Goal: Task Accomplishment & Management: Use online tool/utility

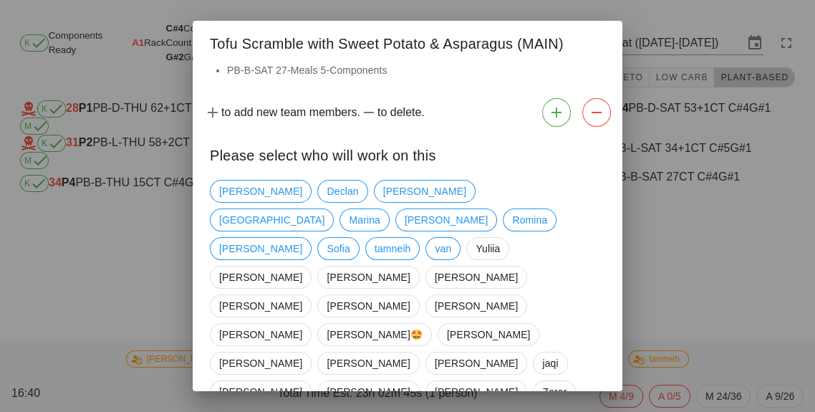
click at [130, 332] on div at bounding box center [407, 206] width 815 height 412
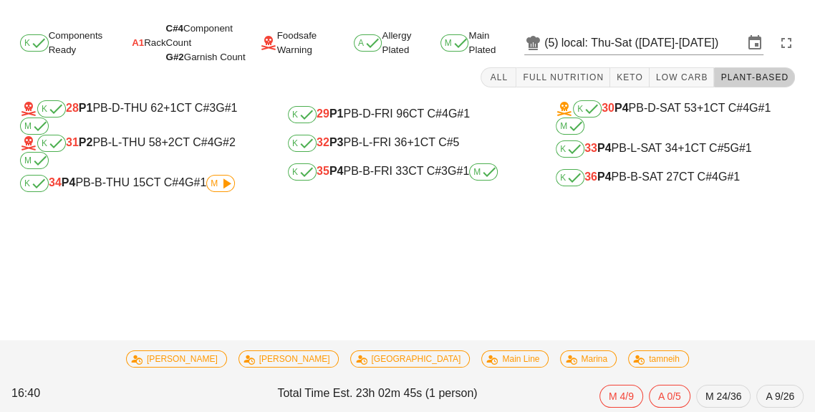
click at [143, 299] on div "Task started: Cauliflower, Chickpea & Sweet Potato [PERSON_NAME] (MAIN) - Main …" at bounding box center [407, 214] width 815 height 395
click at [233, 160] on div "K 31 P2 PB-L-THU 58 +2 CT C#4 G#2 M" at bounding box center [139, 152] width 239 height 34
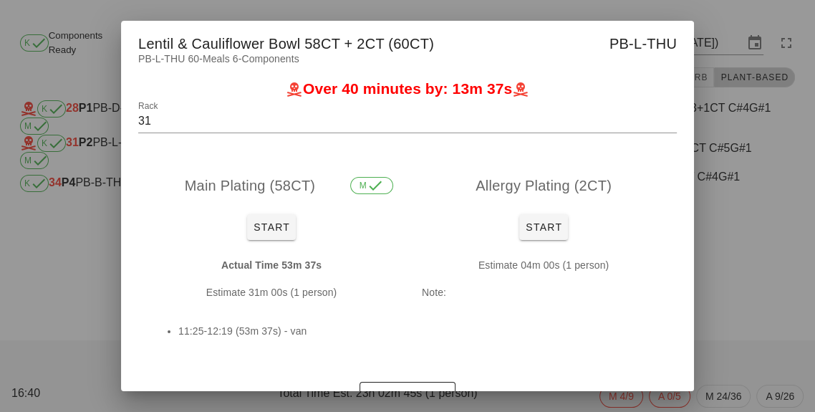
click at [731, 321] on div at bounding box center [407, 206] width 815 height 412
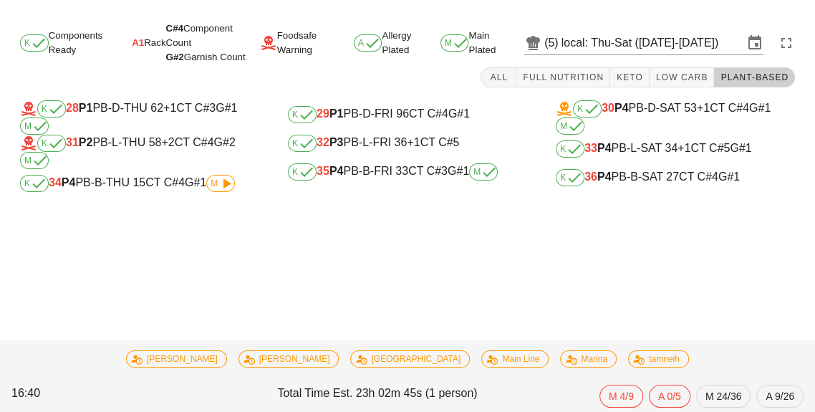
click at [233, 165] on div "K 31 P2 PB-L-THU 58 +2 CT C#4 G#2 M" at bounding box center [139, 152] width 239 height 34
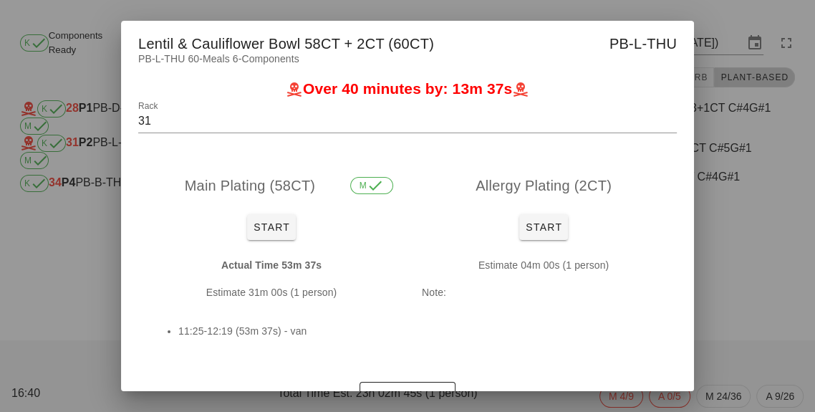
click at [82, 238] on div at bounding box center [407, 206] width 815 height 412
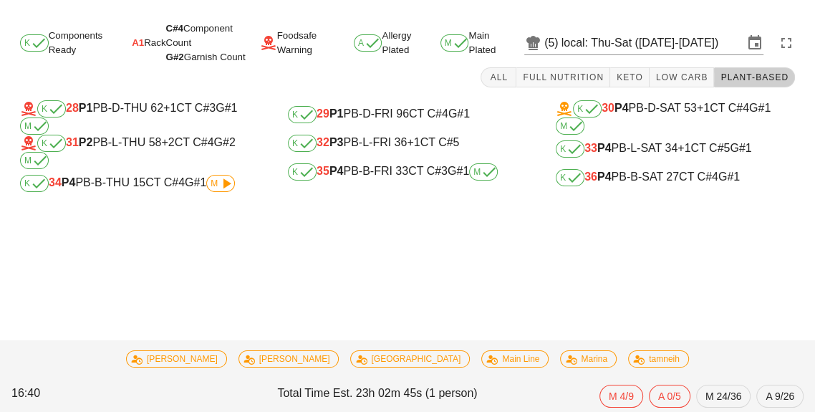
click at [229, 206] on div "K Components Ready A1 Rack C#4 Component Count G#2 Garnish Count Foodsafe Warni…" at bounding box center [407, 114] width 815 height 195
click at [191, 195] on div "K 34 P4 PB-B-THU 15 CT C#4 G#1 M" at bounding box center [140, 183] width 262 height 29
click at [153, 196] on div "K 34 P4 PB-B-THU 15 CT C#4 G#1 M" at bounding box center [140, 183] width 262 height 29
click at [122, 190] on div "K 34 P4 PB-B-THU 15 CT C#4 G#1 M" at bounding box center [139, 183] width 239 height 17
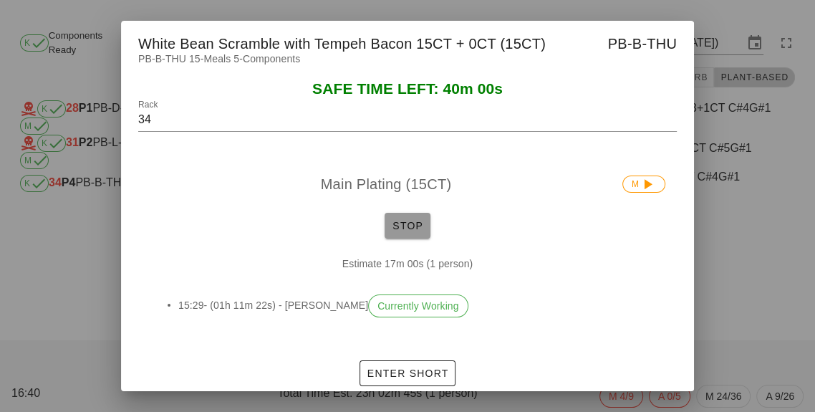
click at [408, 239] on button "Stop" at bounding box center [408, 226] width 46 height 26
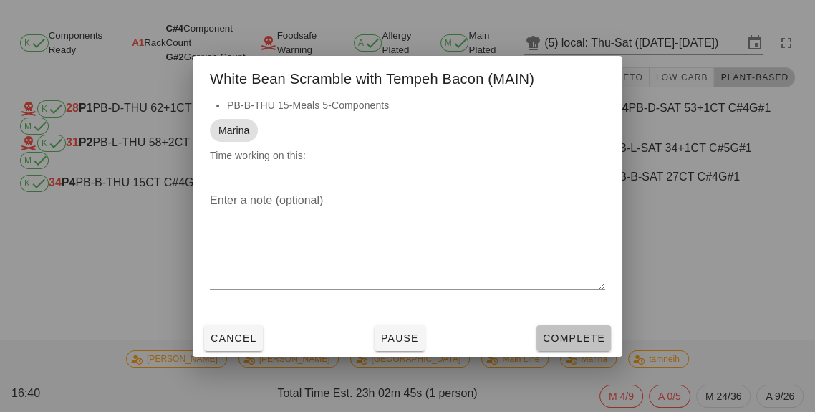
click at [562, 344] on span "Complete" at bounding box center [573, 337] width 63 height 11
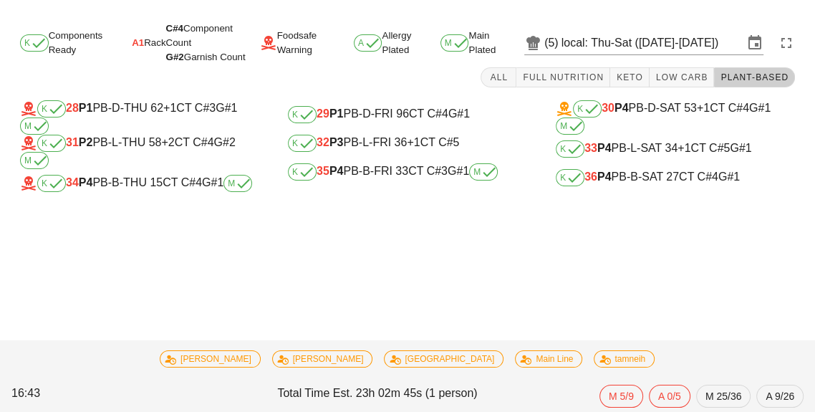
click at [716, 175] on div "K 36 P4 PB-B-SAT 27 CT C#4 G#1" at bounding box center [675, 177] width 239 height 17
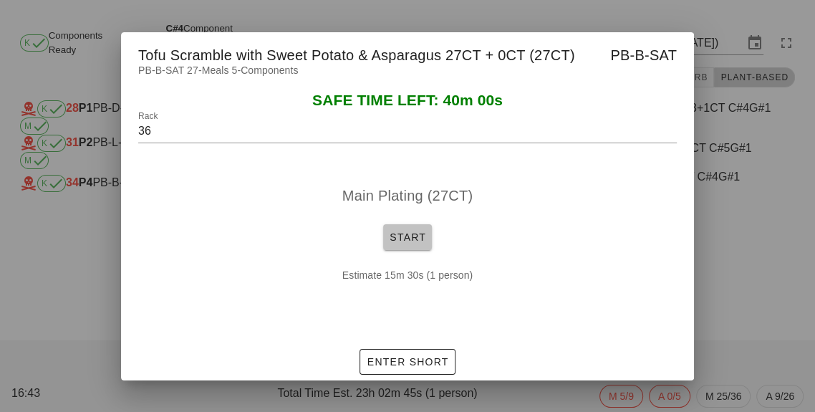
click at [407, 243] on span "Start" at bounding box center [407, 236] width 37 height 11
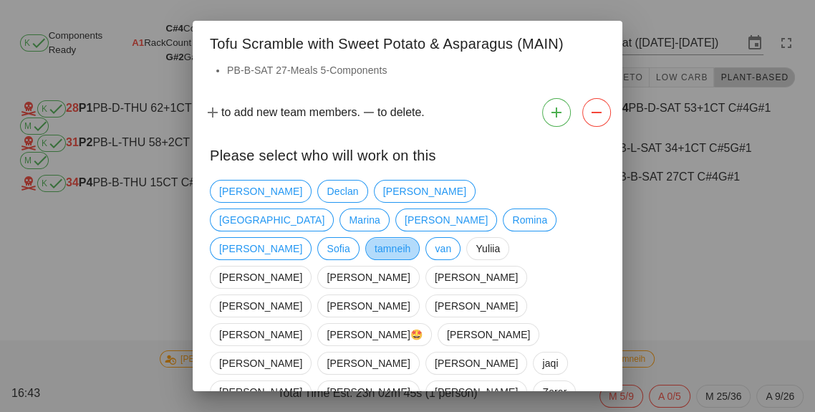
click at [375, 238] on span "tamneih" at bounding box center [393, 248] width 37 height 21
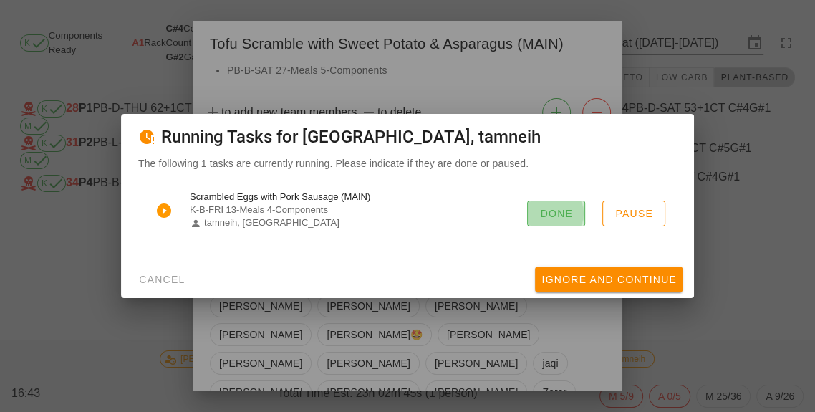
click at [545, 226] on button "Done" at bounding box center [556, 214] width 58 height 26
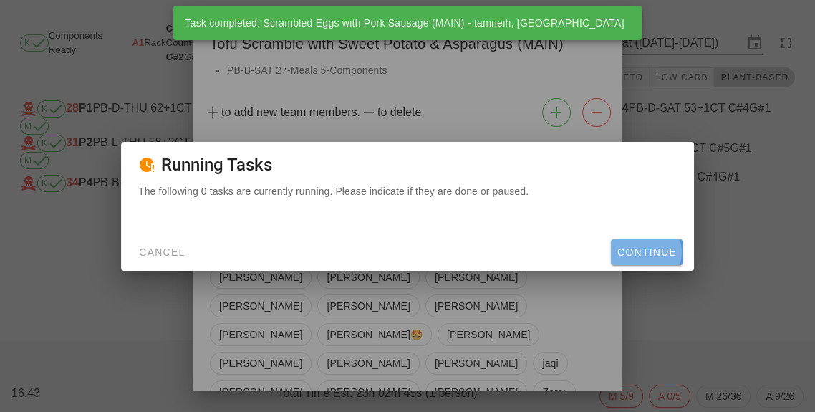
click at [656, 258] on span "Continue" at bounding box center [647, 251] width 60 height 11
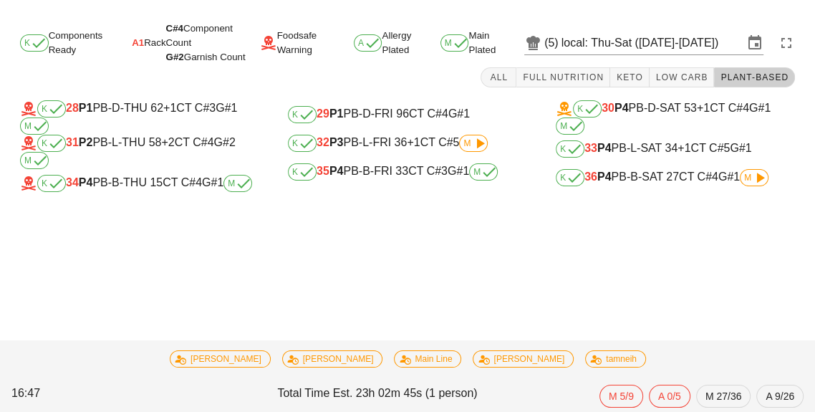
click at [758, 155] on div "K 33 P4 PB-L-SAT 34 +1 CT C#5 G#1" at bounding box center [675, 148] width 239 height 17
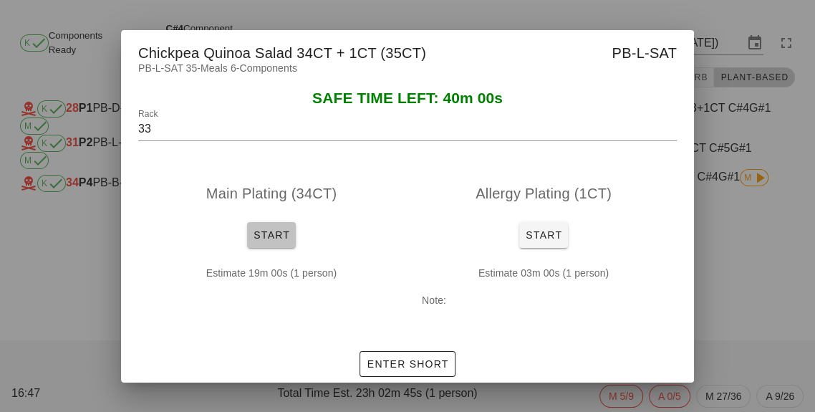
click at [259, 241] on span "Start" at bounding box center [271, 234] width 37 height 11
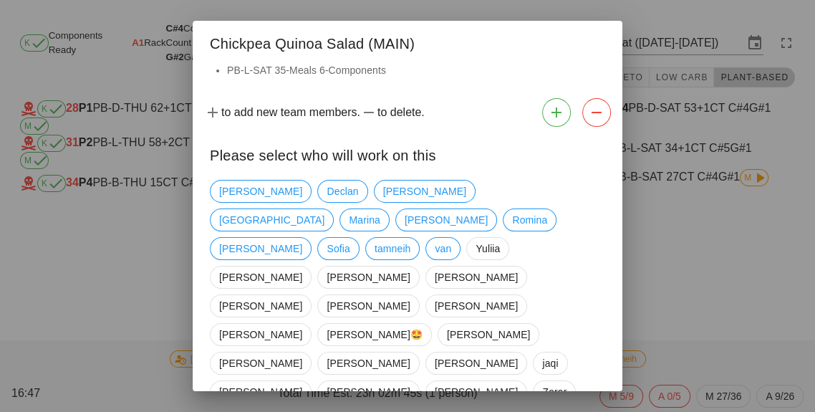
click at [695, 270] on div at bounding box center [407, 206] width 815 height 412
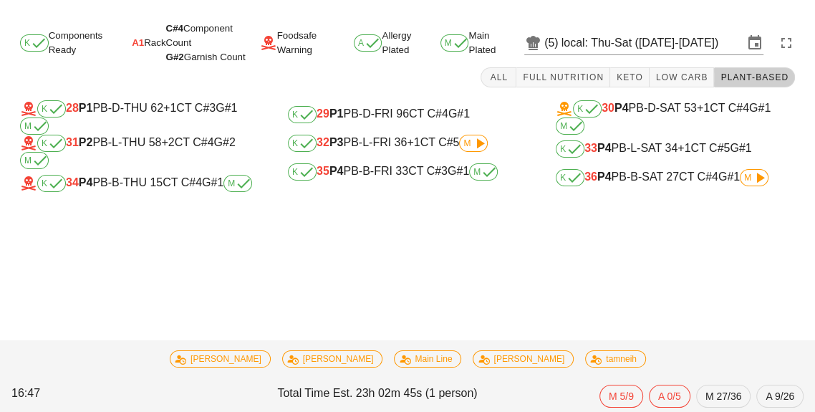
click at [748, 169] on span "M" at bounding box center [754, 177] width 29 height 17
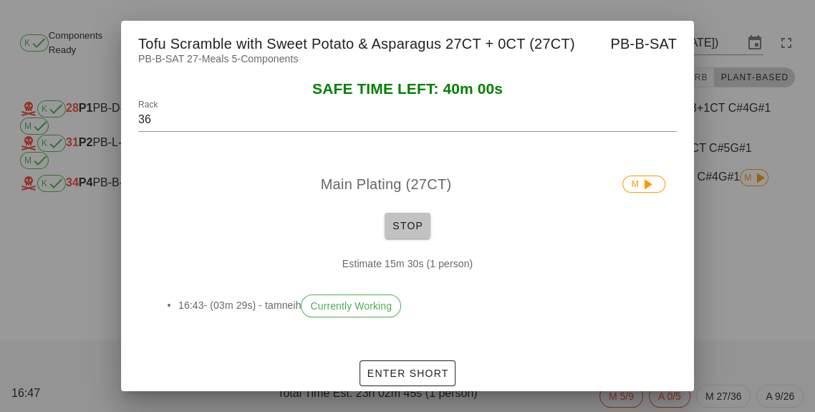
click at [403, 239] on button "Stop" at bounding box center [408, 226] width 46 height 26
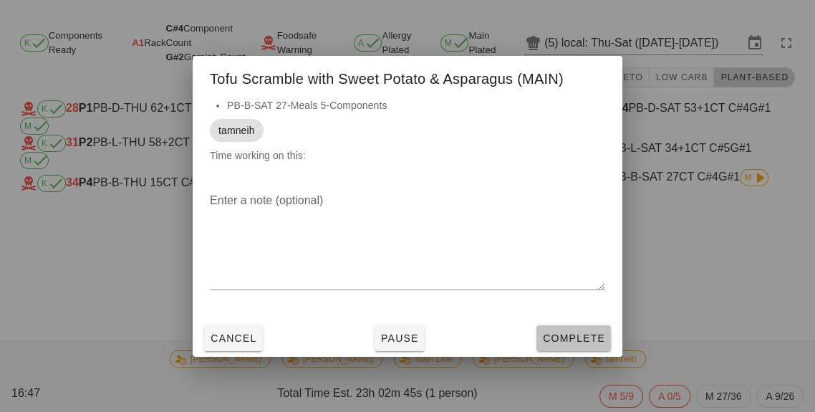
click at [567, 351] on button "Complete" at bounding box center [573, 338] width 74 height 26
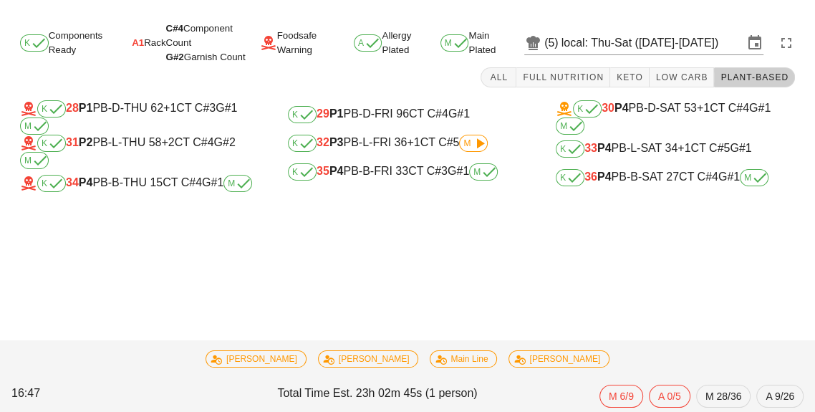
click at [481, 126] on div "K 29 P1 PB-D-FRI 96 CT C#4 G#1" at bounding box center [407, 114] width 262 height 29
click at [478, 137] on icon at bounding box center [479, 143] width 17 height 17
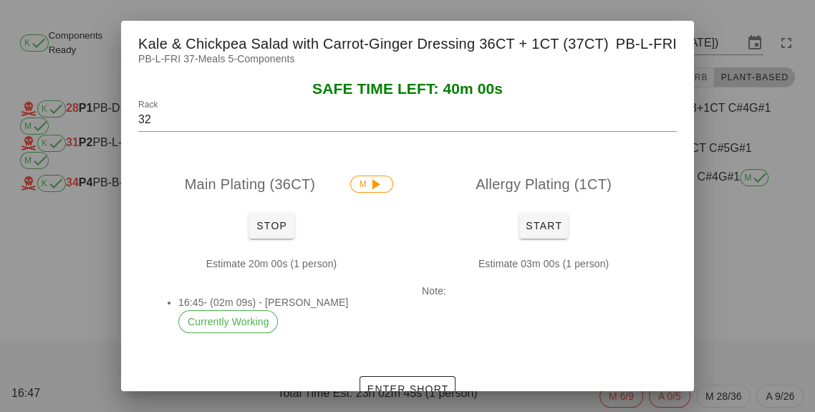
click at [756, 338] on div at bounding box center [407, 206] width 815 height 412
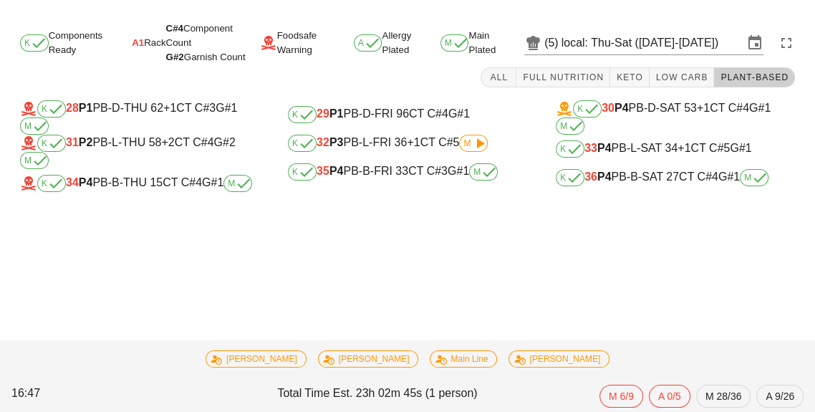
click at [380, 114] on div "K 29 P1 PB-D-FRI 96 CT C#4 G#1" at bounding box center [407, 114] width 239 height 17
type input "29"
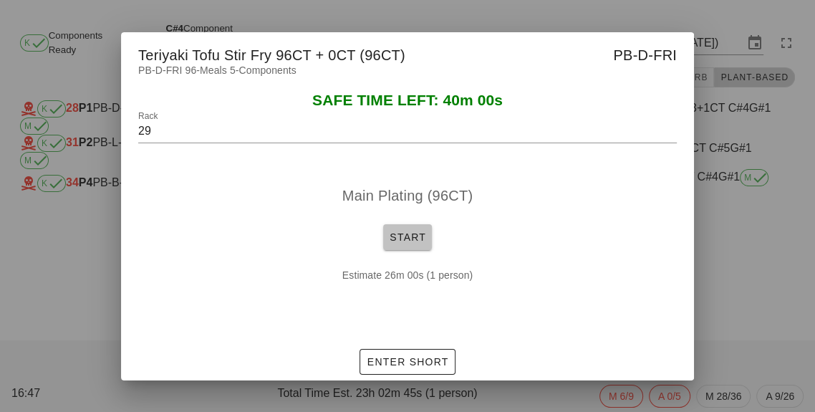
click at [405, 250] on button "Start" at bounding box center [407, 237] width 49 height 26
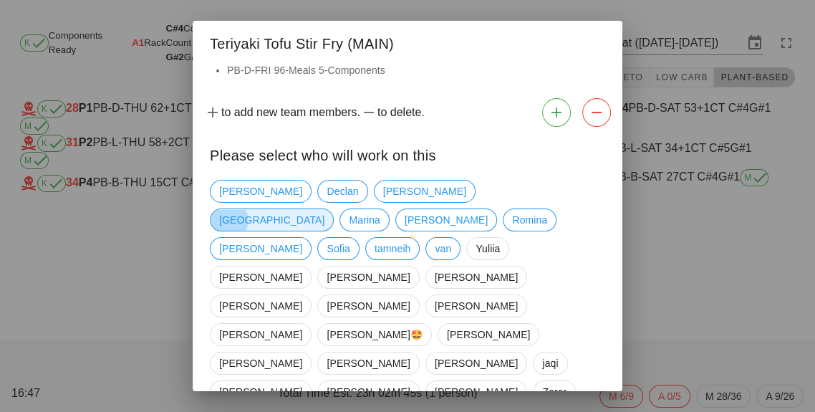
click at [324, 209] on span "[GEOGRAPHIC_DATA]" at bounding box center [271, 219] width 105 height 21
click at [375, 238] on span "tamneih" at bounding box center [393, 248] width 37 height 21
click at [567, 411] on div "[PERSON_NAME] [PERSON_NAME] iran Marina [PERSON_NAME] [PERSON_NAME] Sofia tamne…" at bounding box center [408, 384] width 430 height 421
click at [576, 411] on div "[PERSON_NAME] [PERSON_NAME] iran Marina [PERSON_NAME] [PERSON_NAME] Sofia tamne…" at bounding box center [408, 384] width 430 height 421
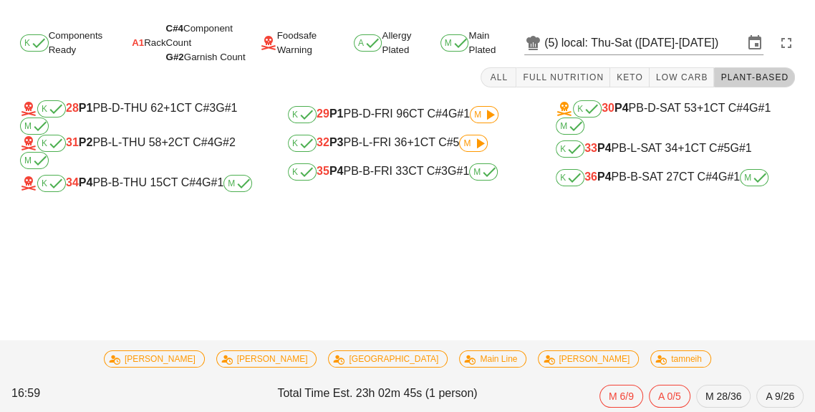
click at [473, 120] on span "M" at bounding box center [484, 114] width 29 height 17
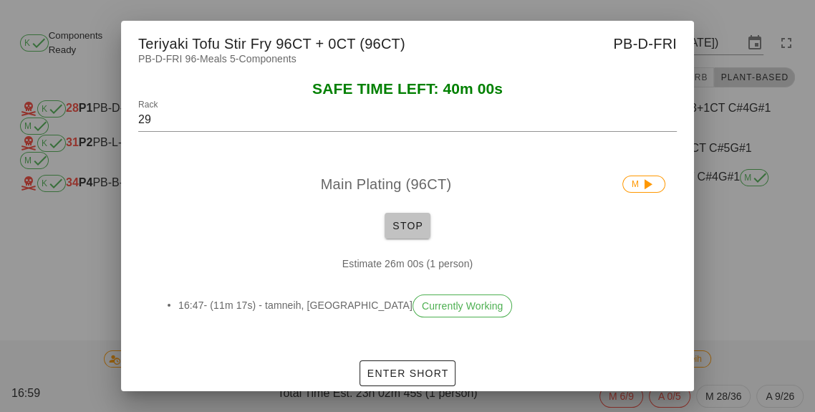
click at [418, 239] on button "Stop" at bounding box center [408, 226] width 46 height 26
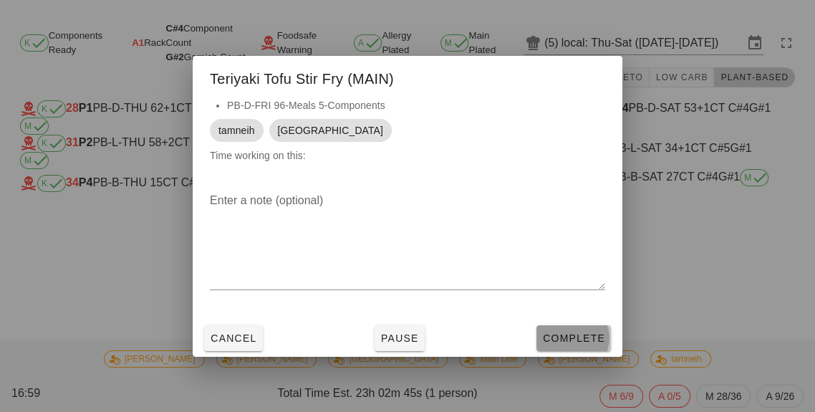
click at [584, 344] on span "Complete" at bounding box center [573, 337] width 63 height 11
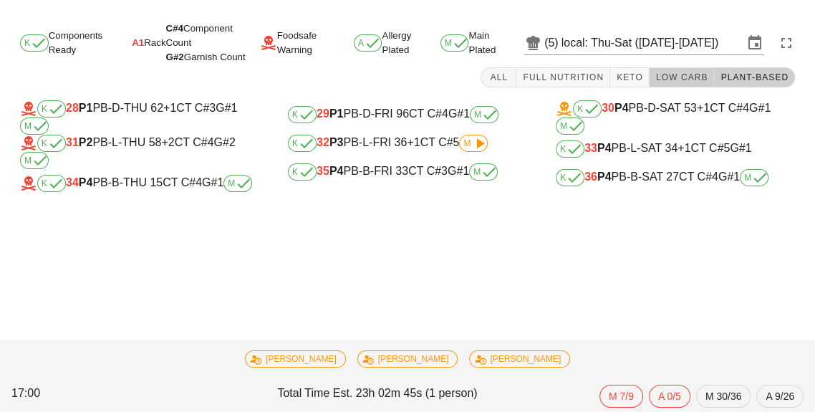
click at [699, 73] on span "Low Carb" at bounding box center [681, 77] width 53 height 10
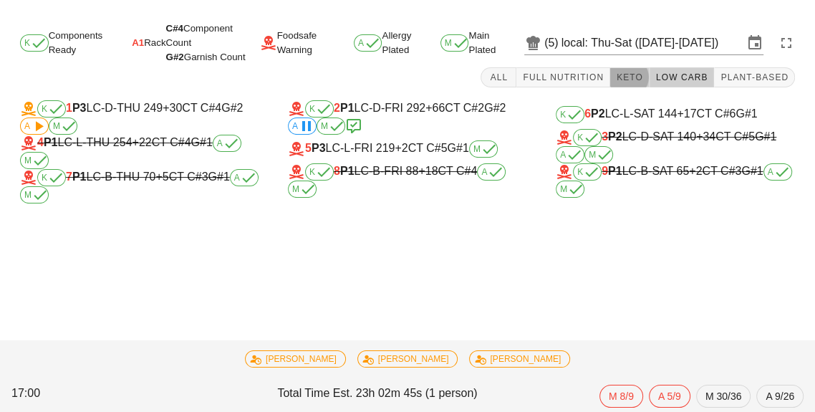
click at [645, 85] on button "Keto" at bounding box center [629, 77] width 39 height 20
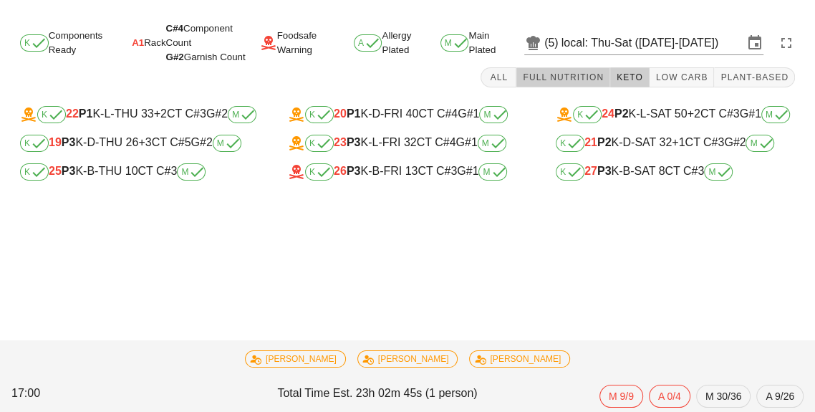
click at [564, 79] on span "Full Nutrition" at bounding box center [563, 77] width 82 height 10
